Goal: Task Accomplishment & Management: Use online tool/utility

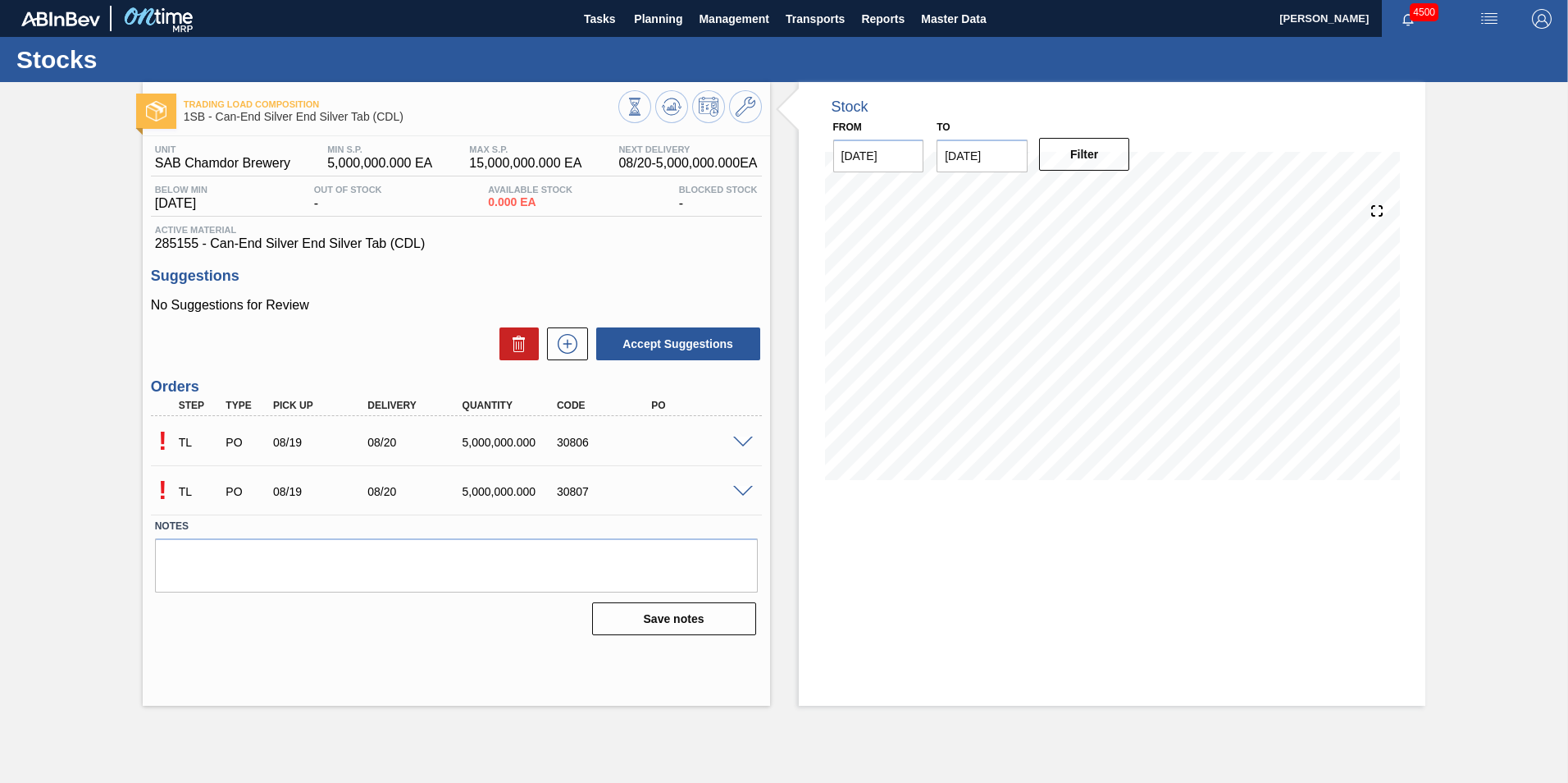
click at [737, 443] on span at bounding box center [743, 443] width 20 height 12
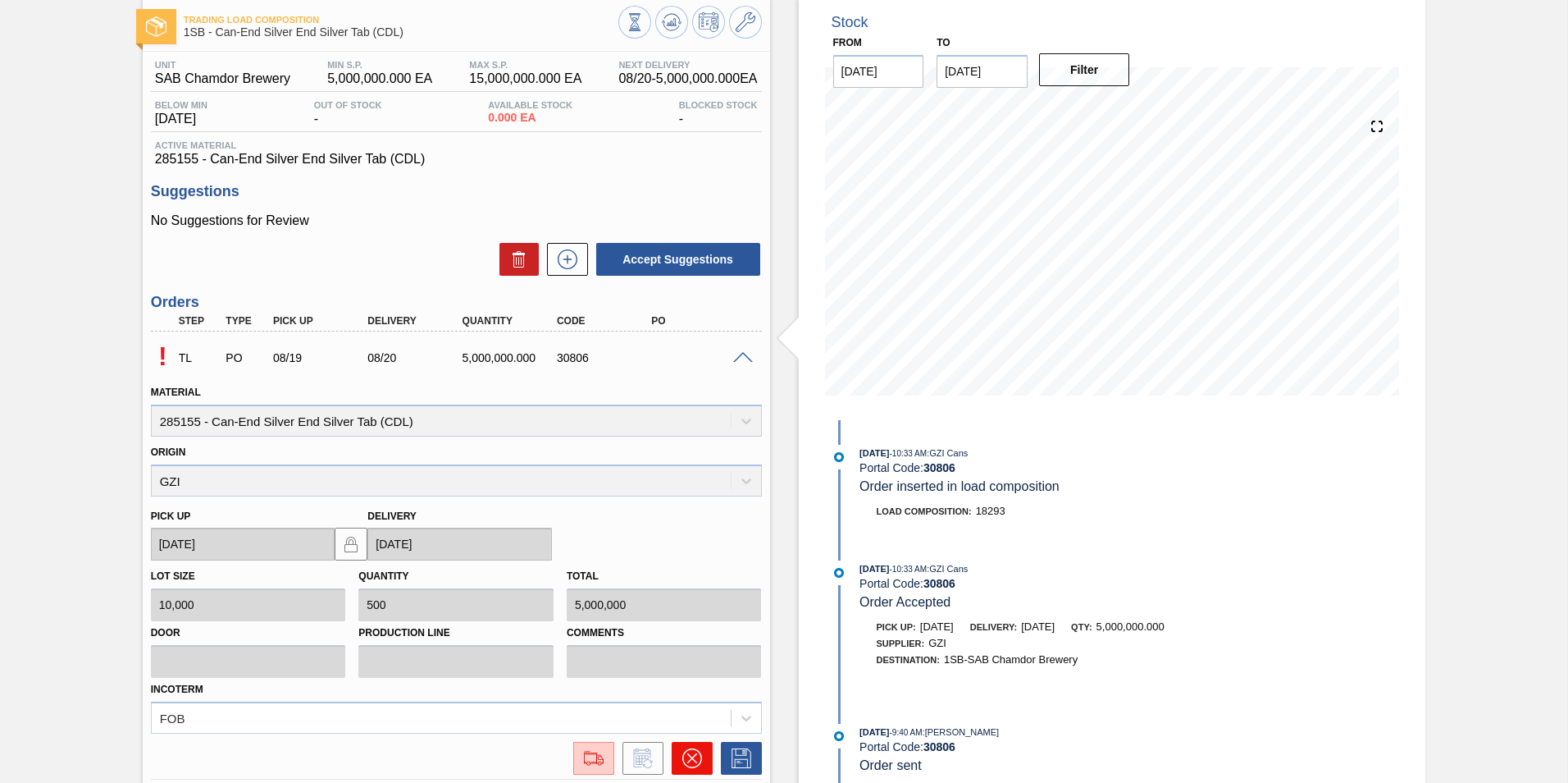
scroll to position [265, 0]
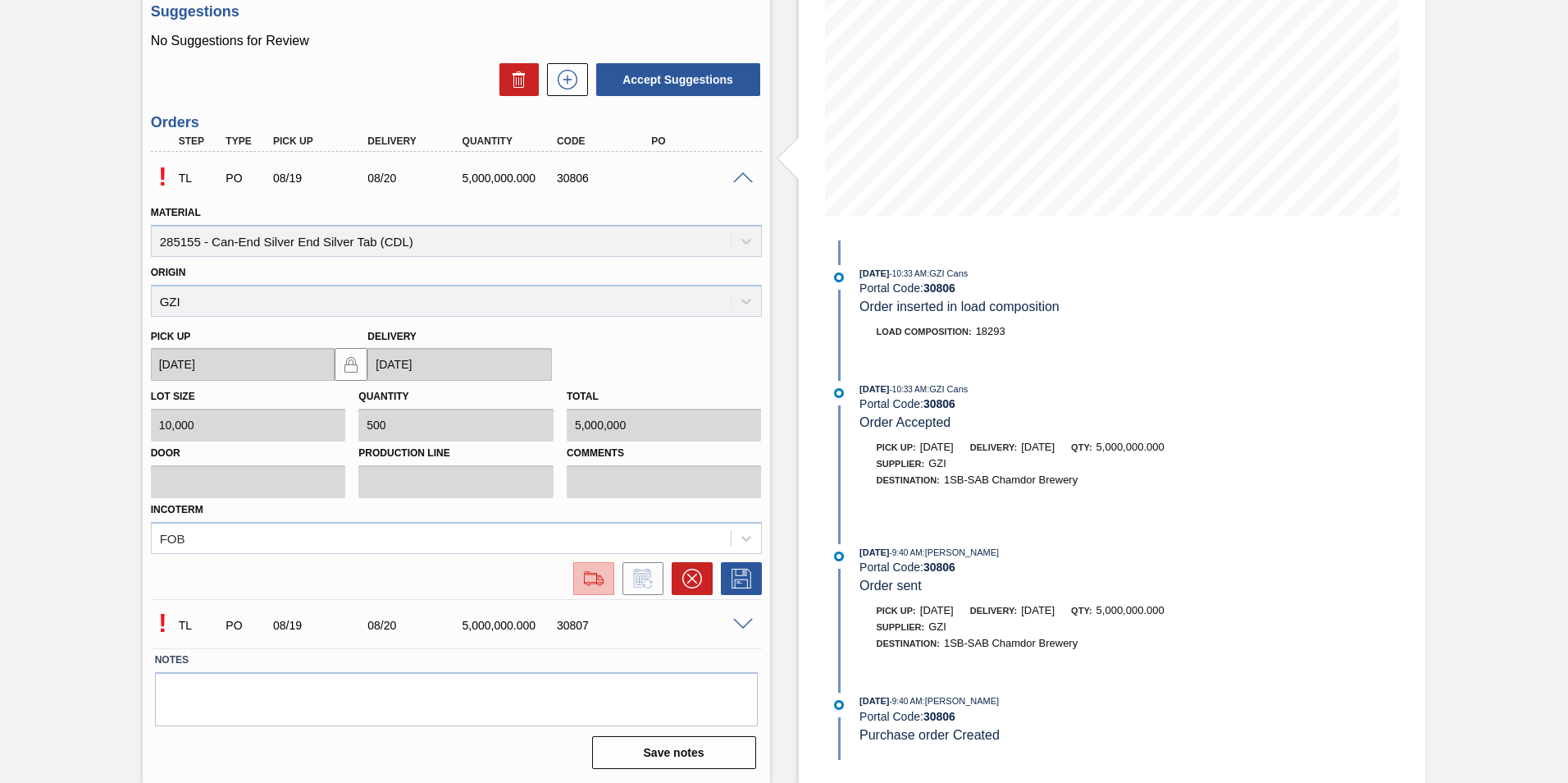
click at [583, 576] on img at bounding box center [593, 578] width 26 height 20
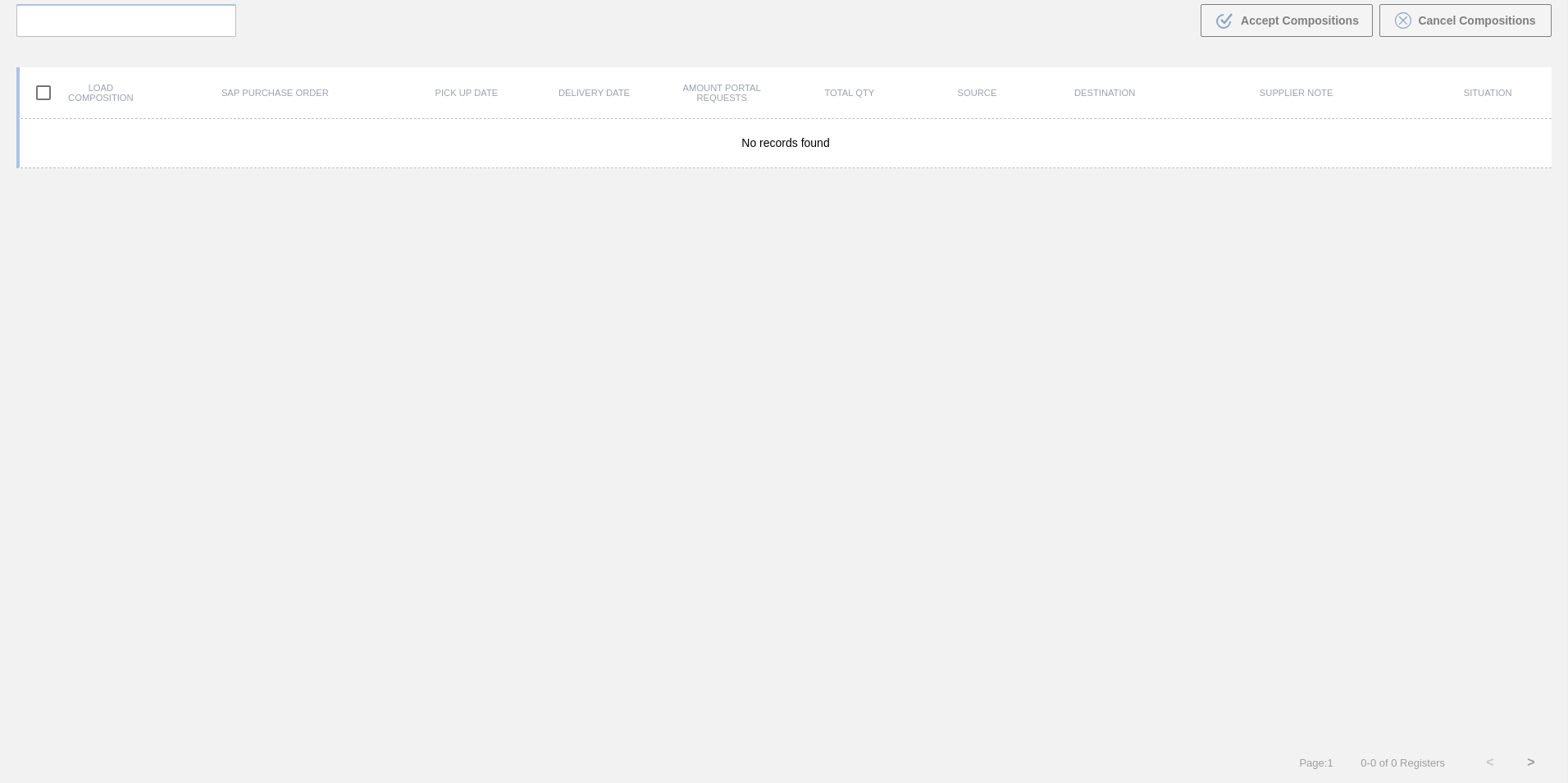
scroll to position [118, 0]
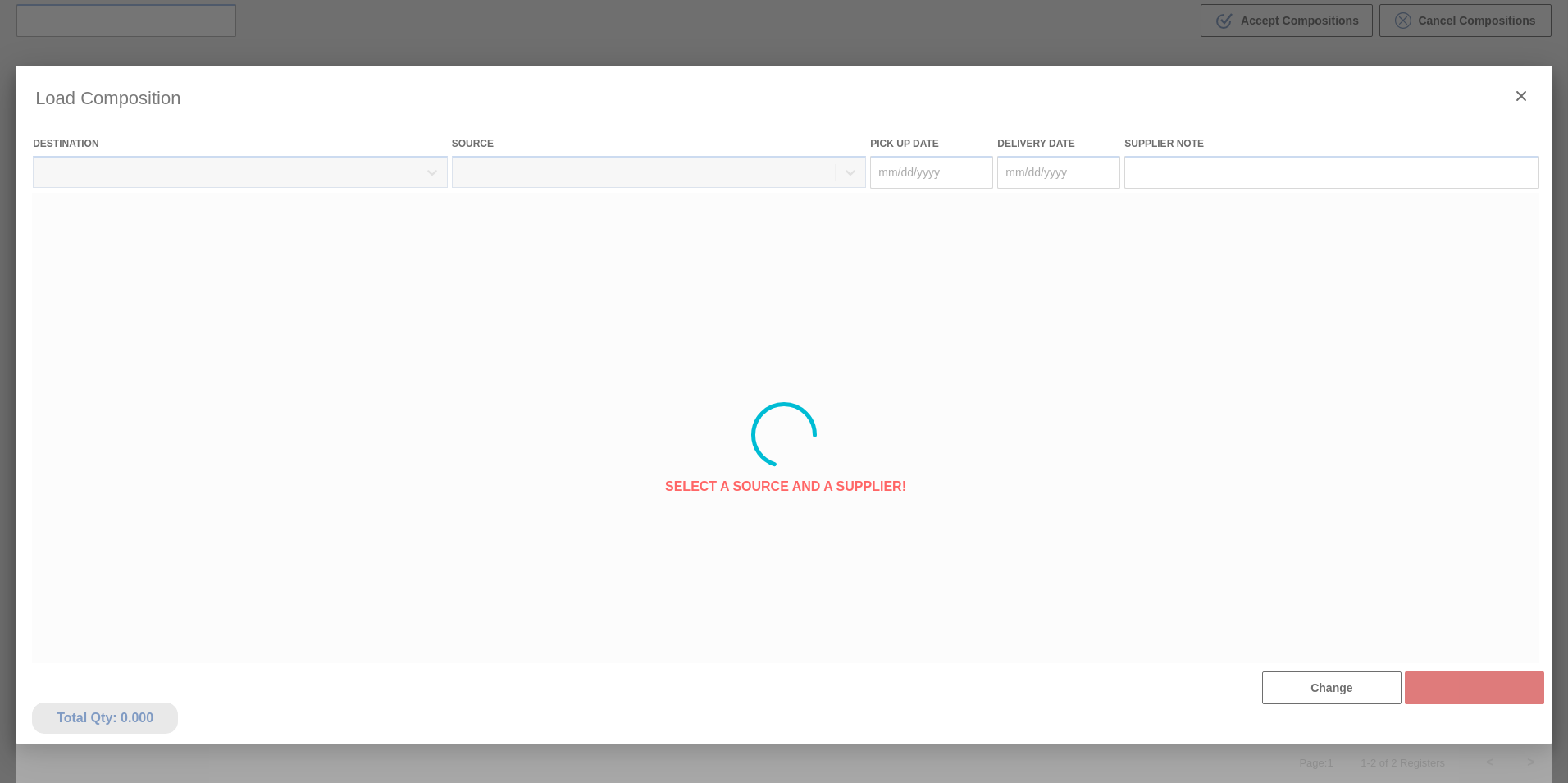
type Date "[DATE]"
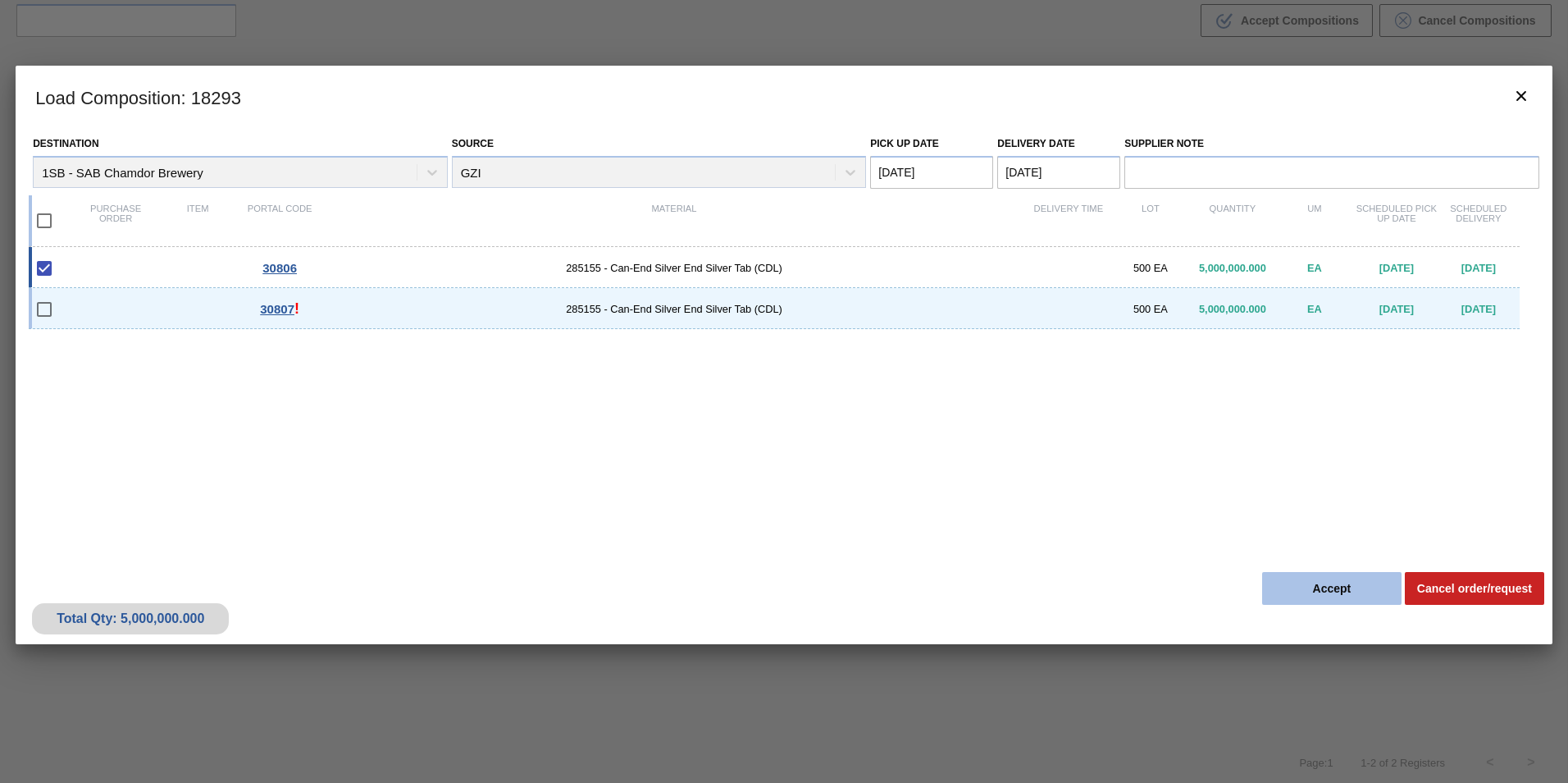
click at [1347, 586] on button "Accept" at bounding box center [1331, 588] width 140 height 33
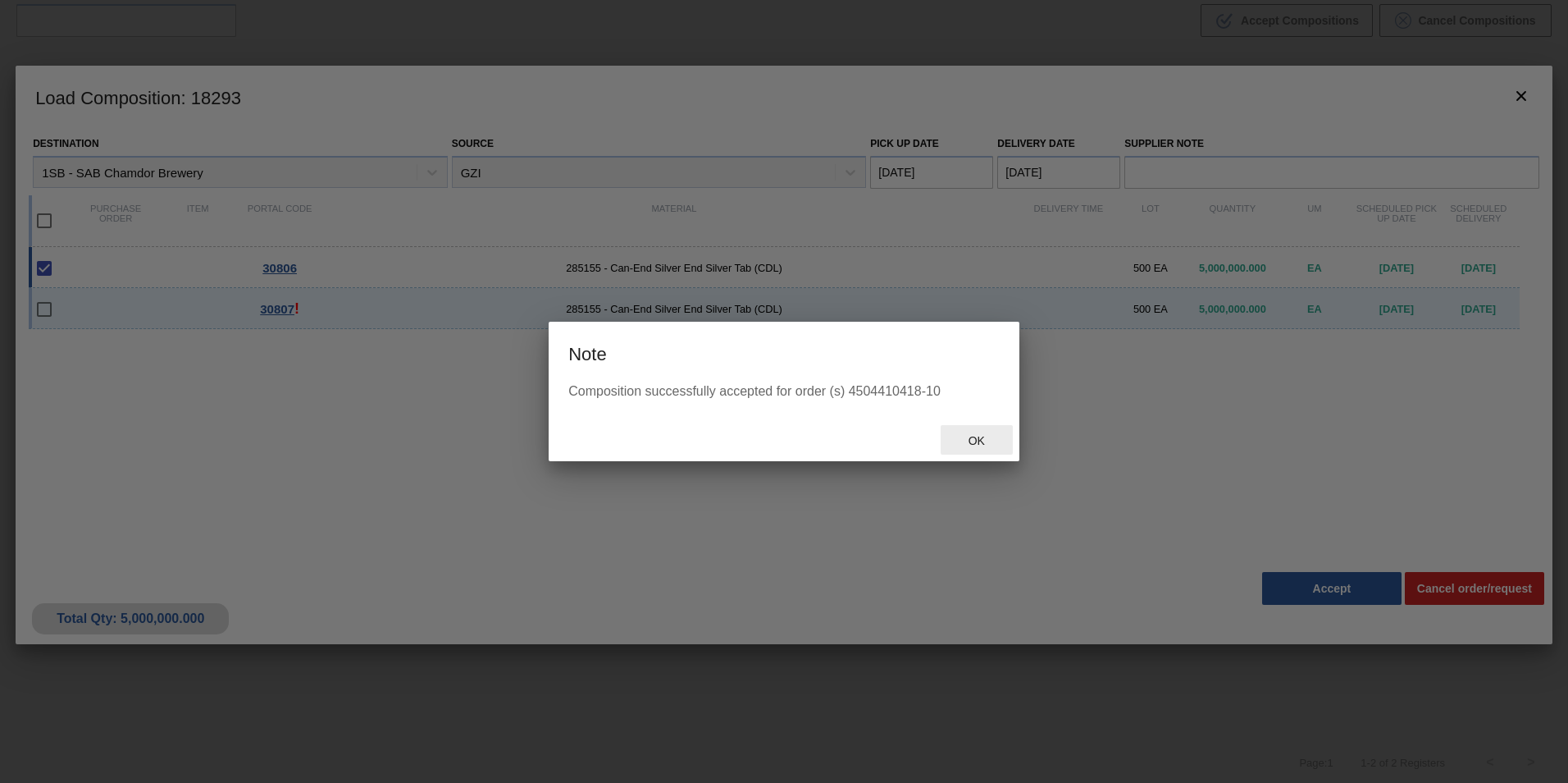
click at [987, 439] on span "Ok" at bounding box center [977, 440] width 43 height 13
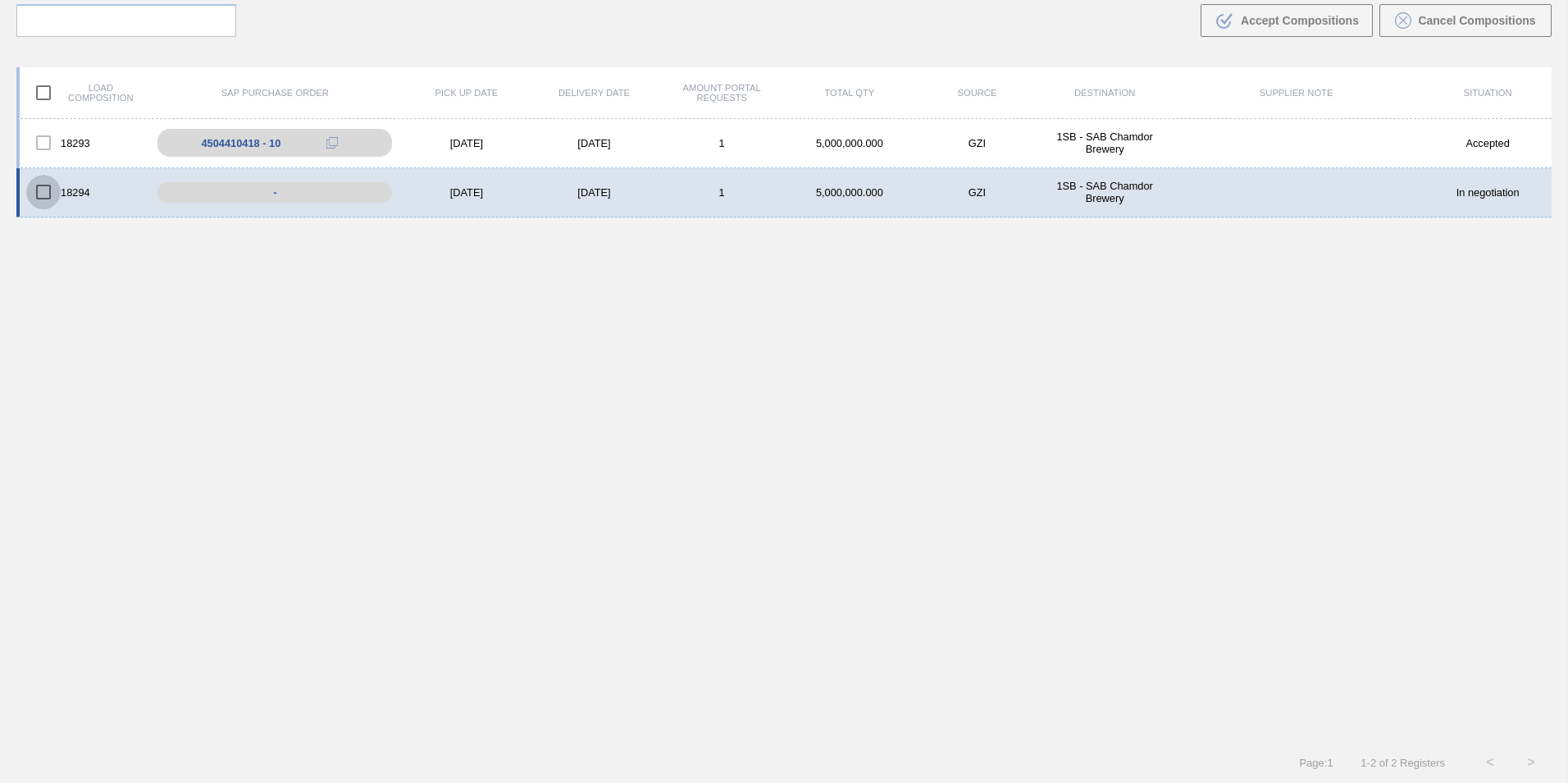
click at [45, 190] on input "checkbox" at bounding box center [43, 192] width 35 height 35
checkbox input "true"
click at [40, 149] on div at bounding box center [43, 143] width 35 height 35
click at [40, 145] on div at bounding box center [43, 143] width 35 height 35
click at [44, 98] on input "checkbox" at bounding box center [43, 93] width 35 height 35
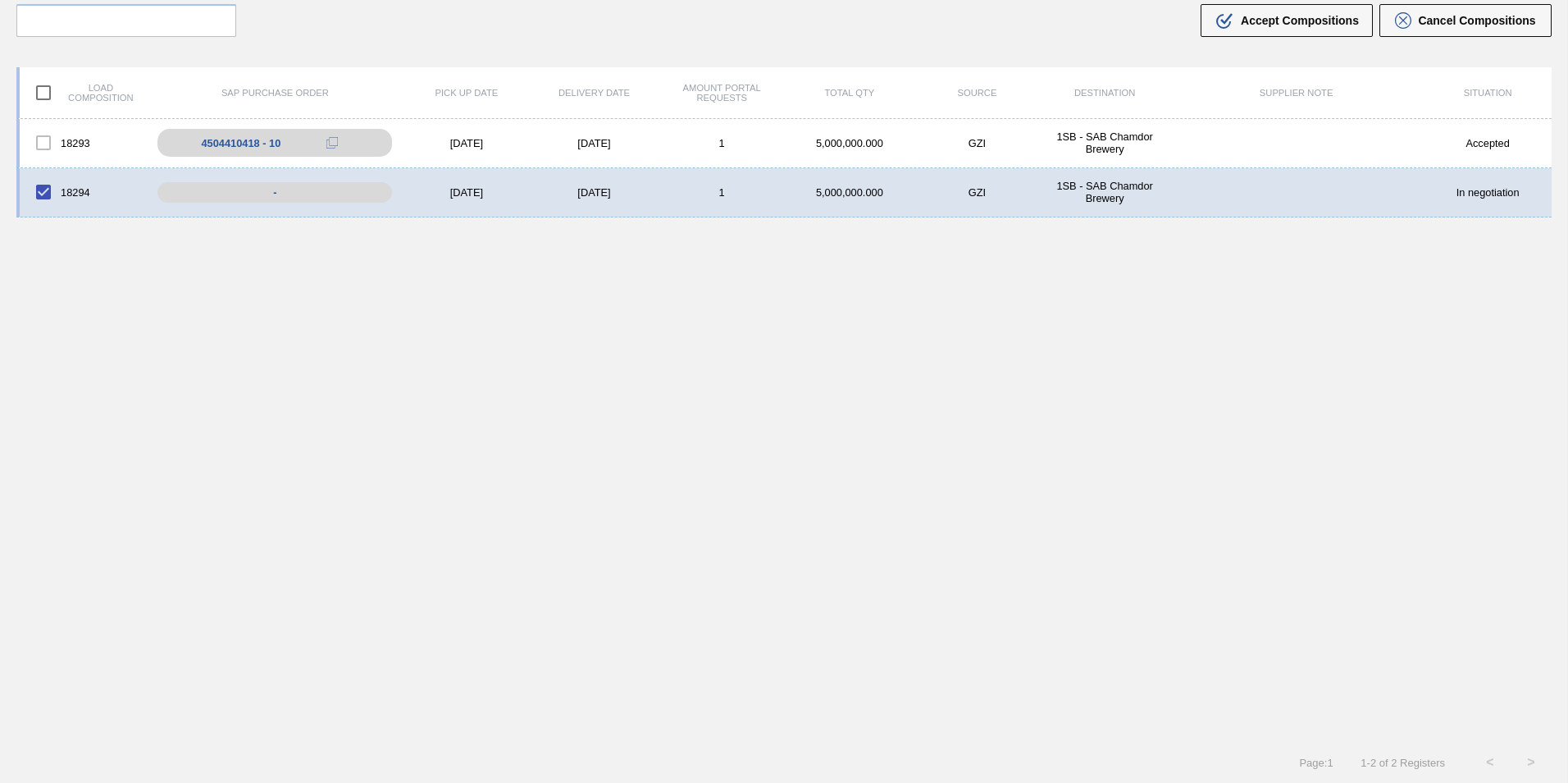
checkbox input "true"
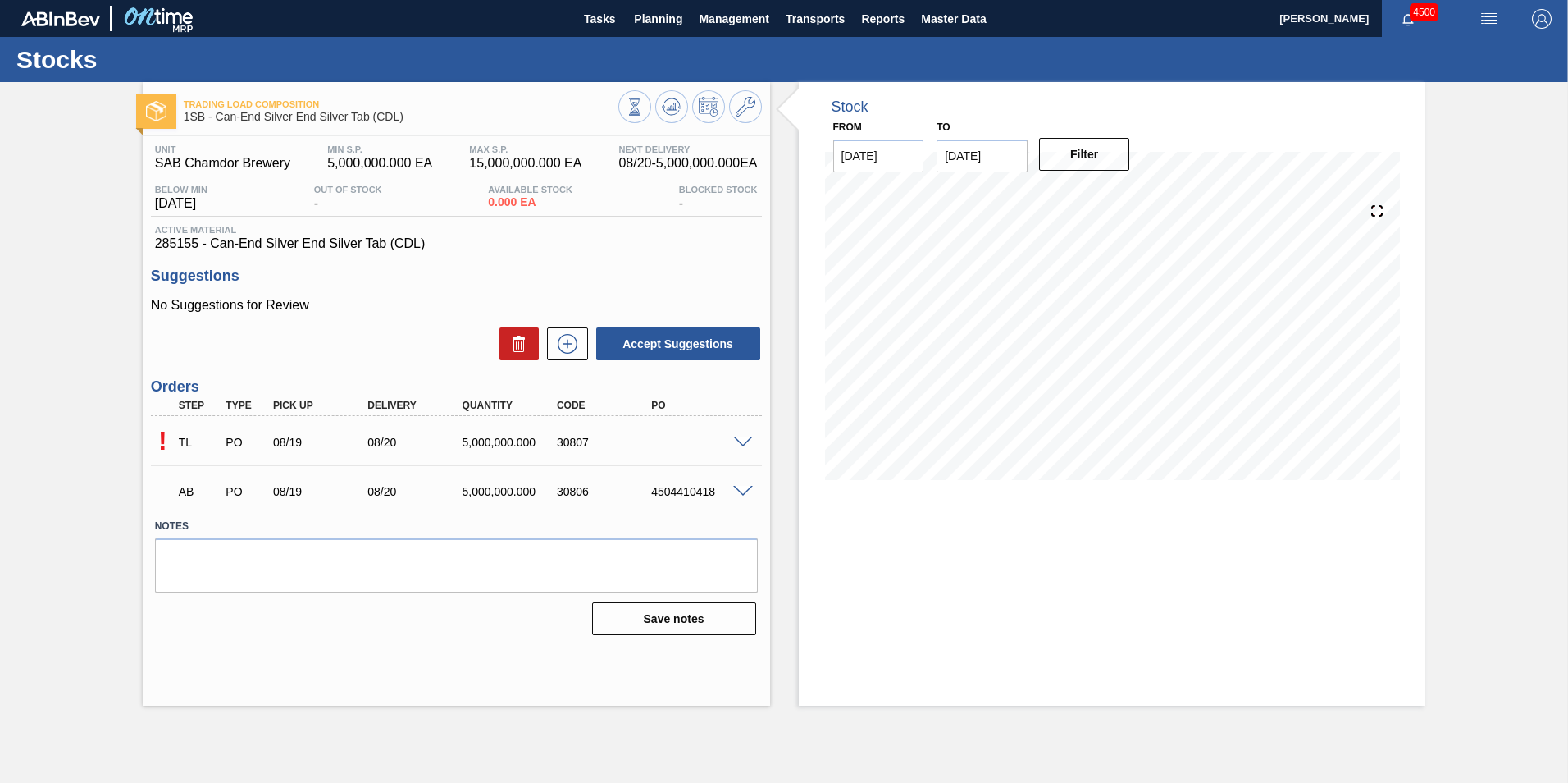
click at [744, 441] on span at bounding box center [743, 443] width 20 height 12
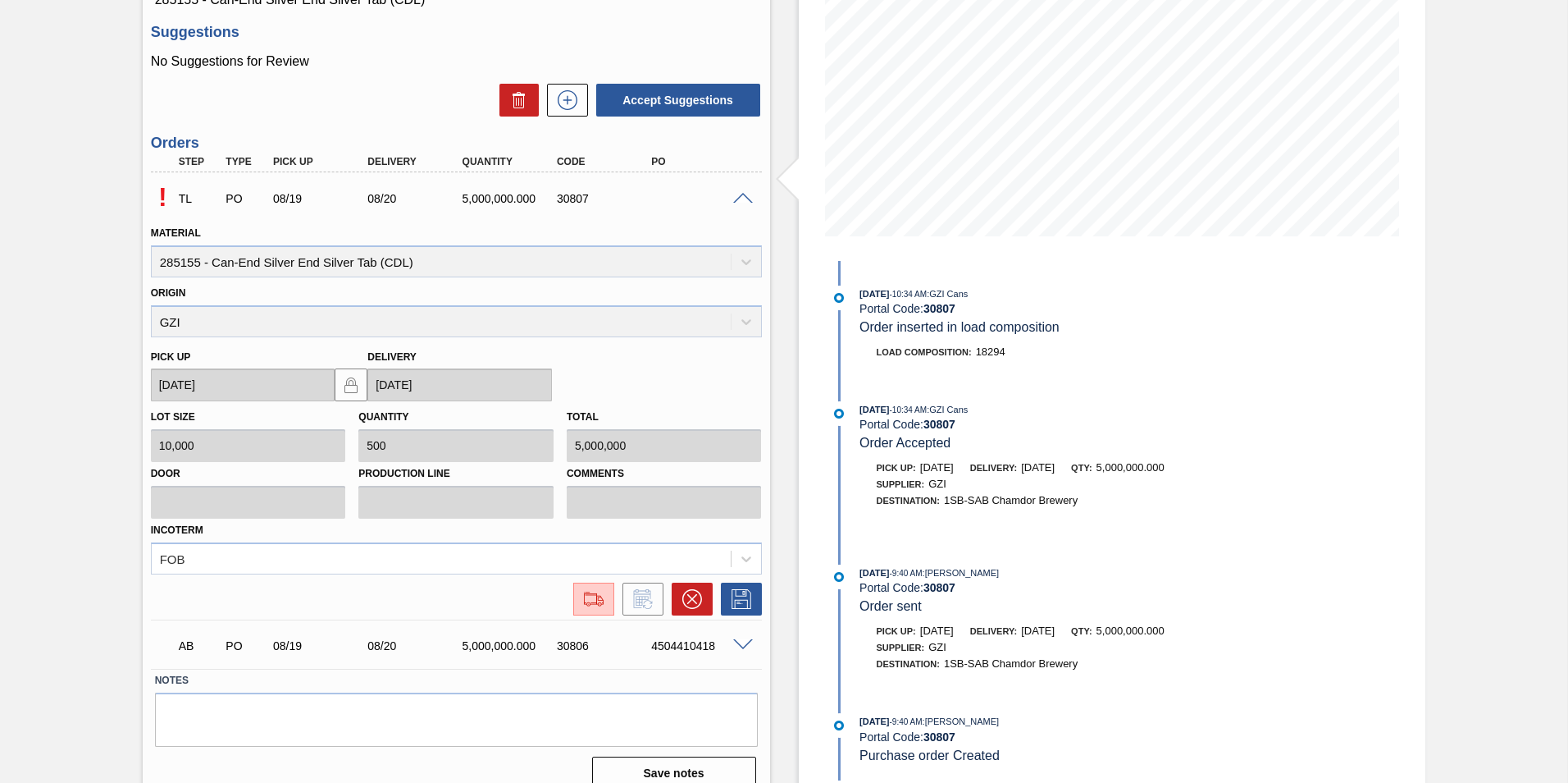
scroll to position [265, 0]
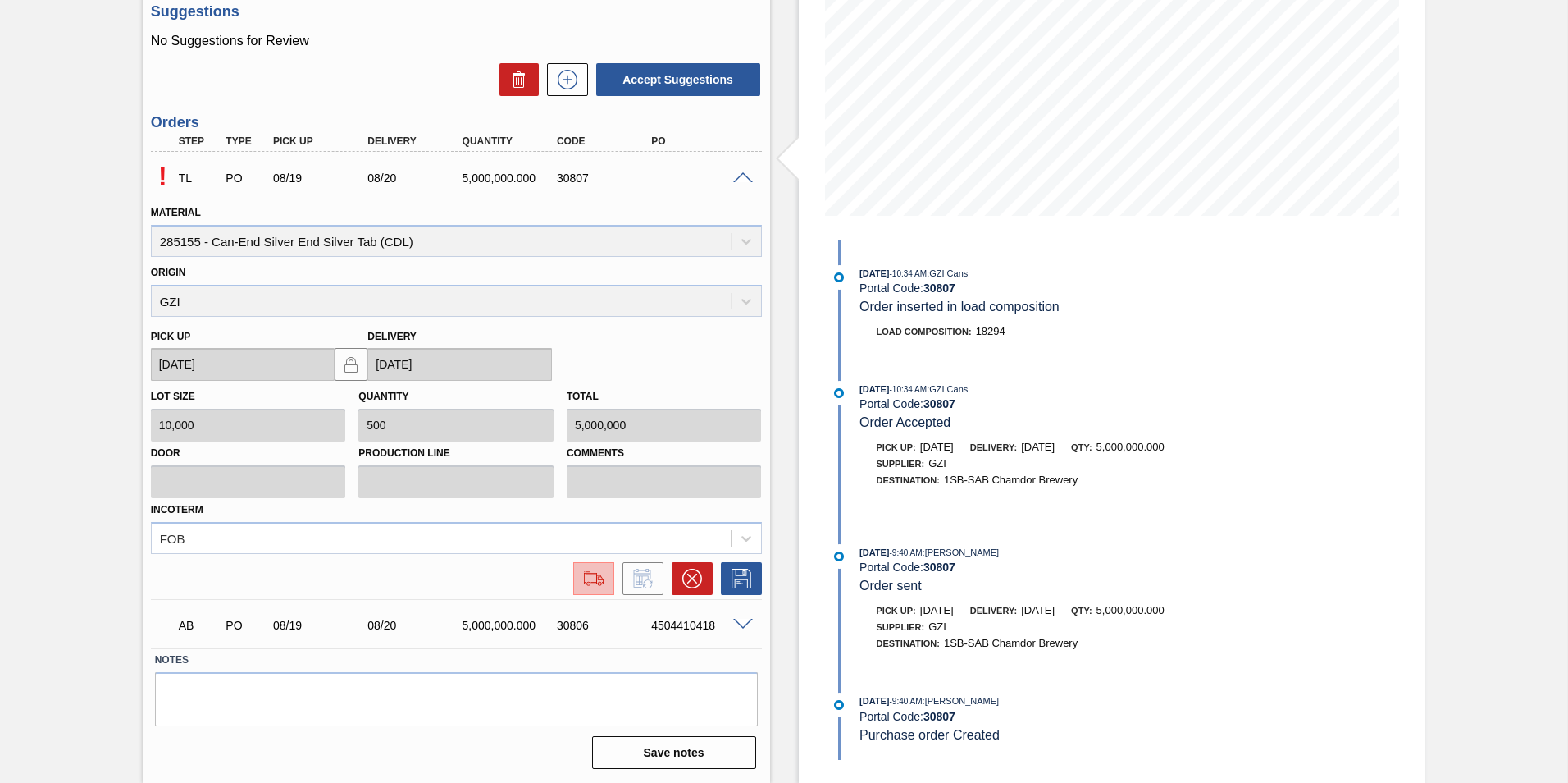
click at [598, 583] on img at bounding box center [593, 578] width 26 height 20
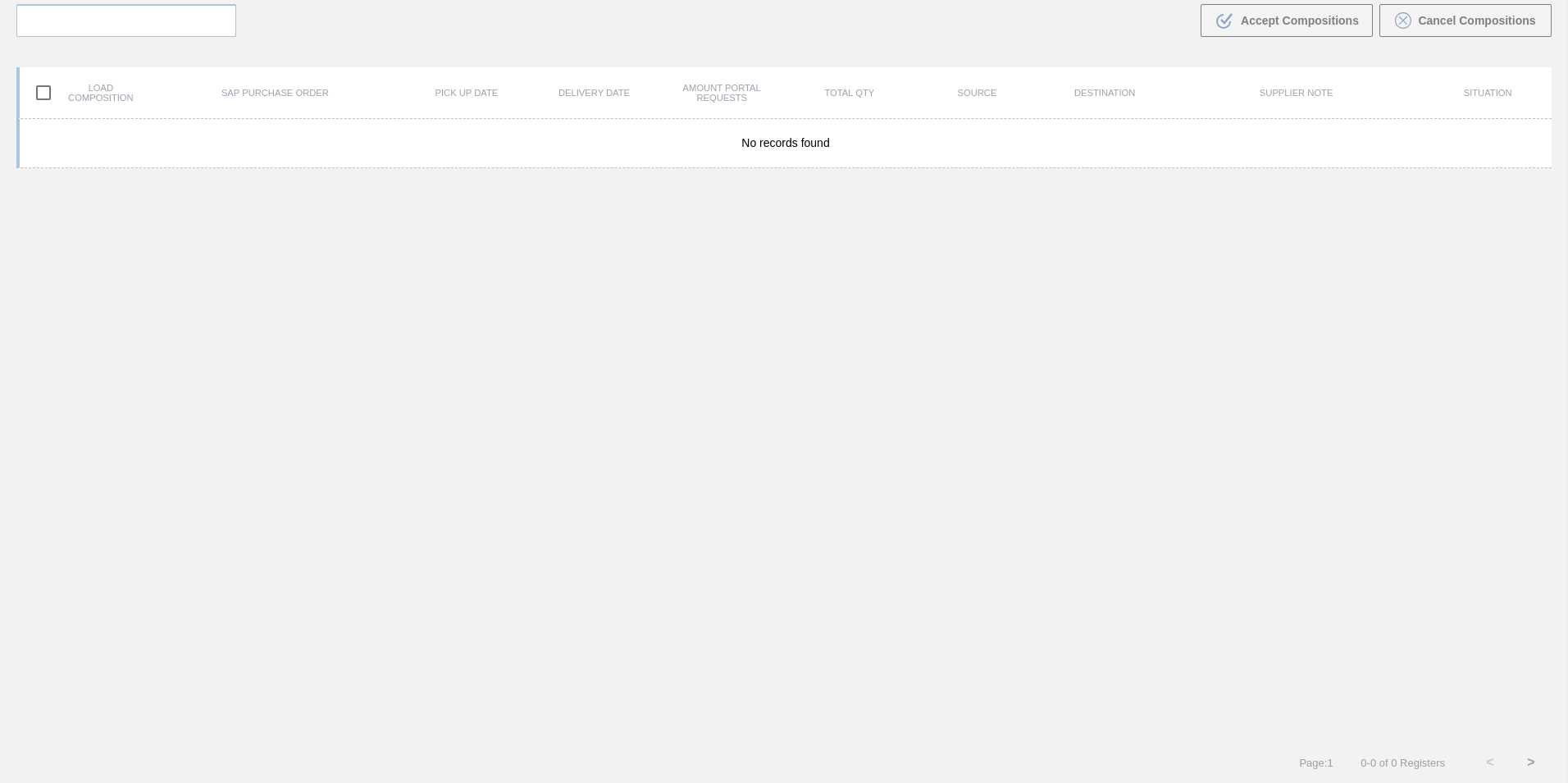
scroll to position [118, 0]
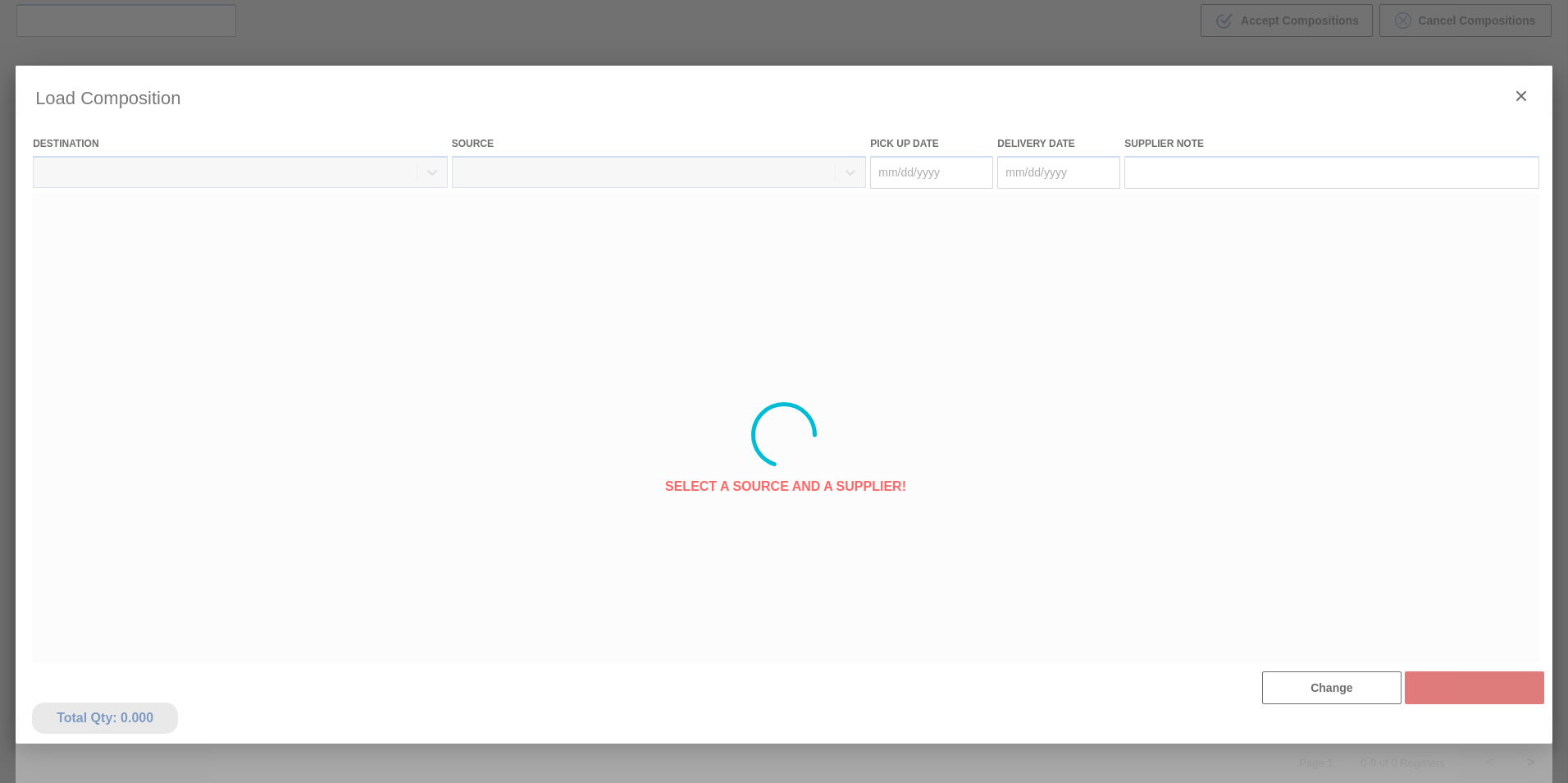
type Date "[DATE]"
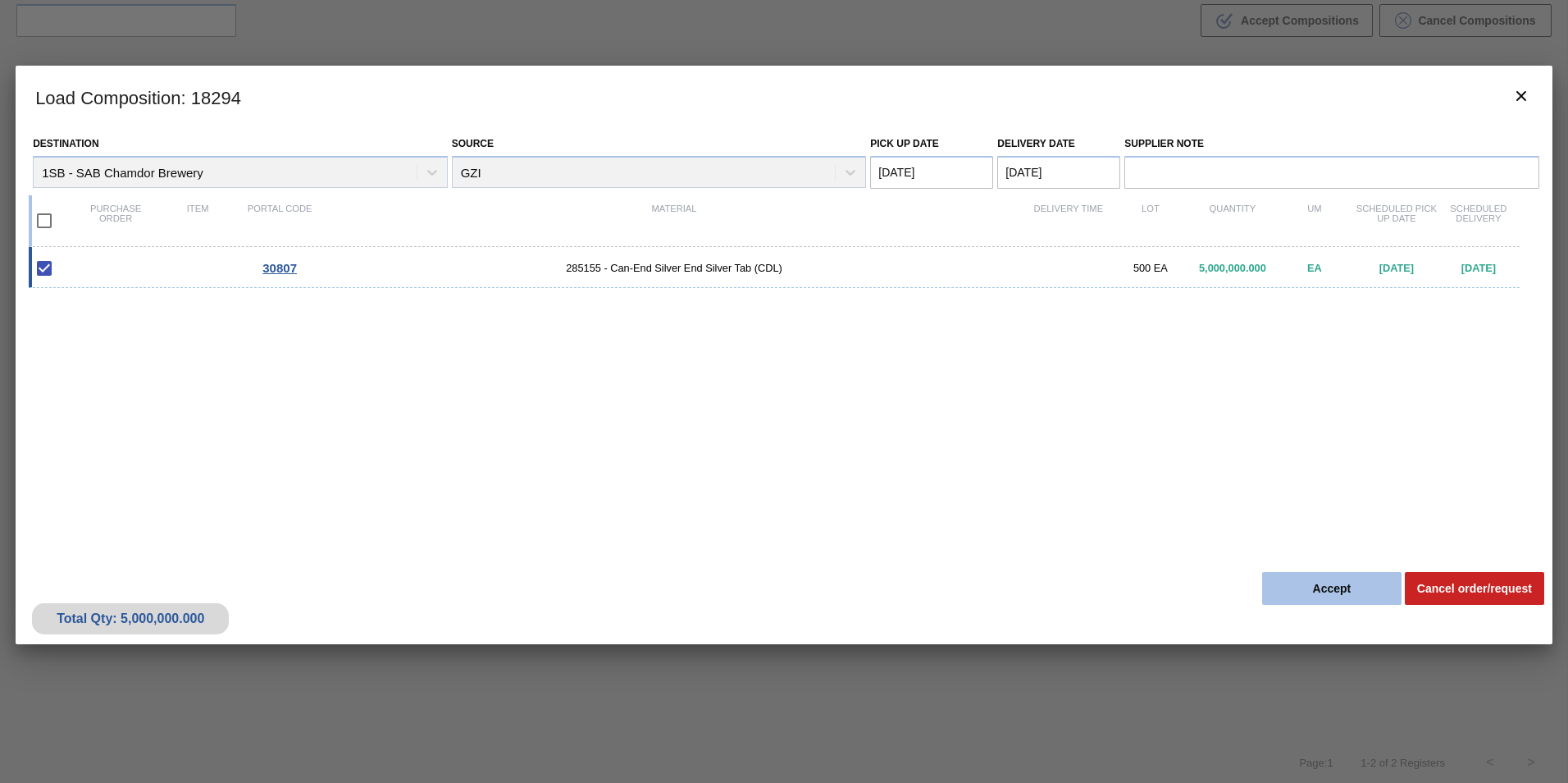
click at [1297, 592] on button "Accept" at bounding box center [1331, 588] width 140 height 33
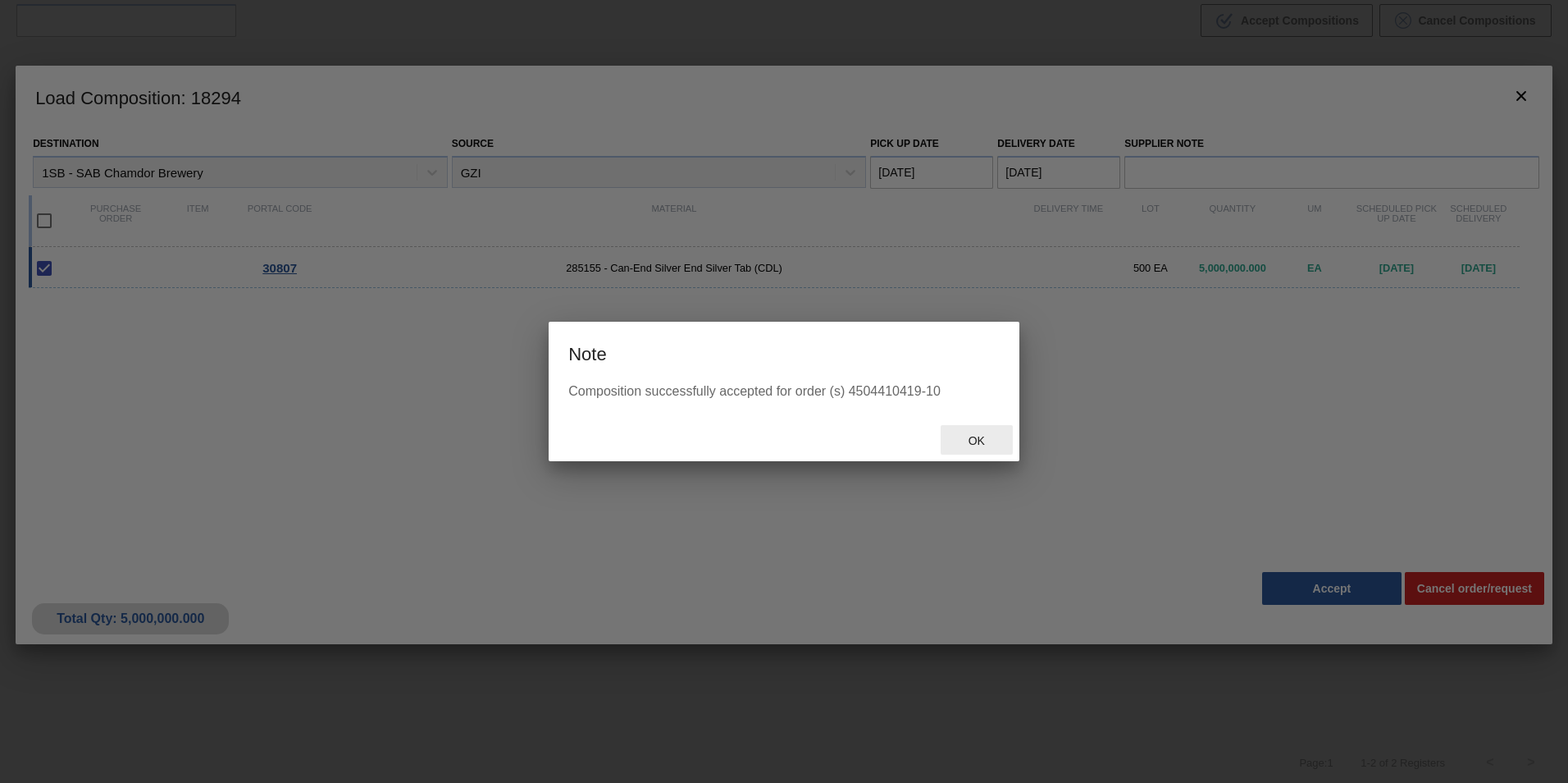
click at [974, 439] on span "Ok" at bounding box center [977, 440] width 43 height 13
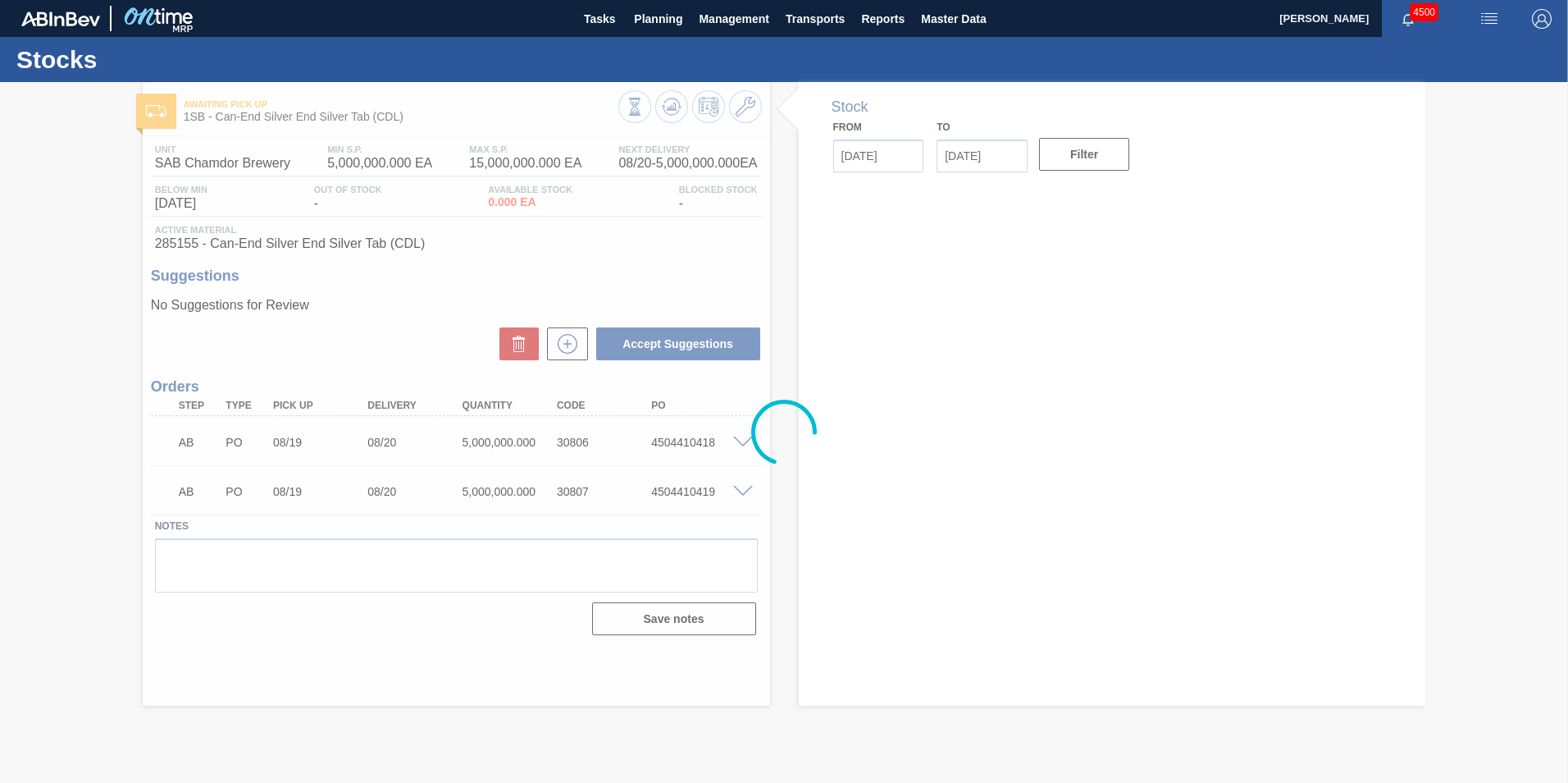
type input "08/18/2025"
type input "09/01/2025"
